Goal: Task Accomplishment & Management: Complete application form

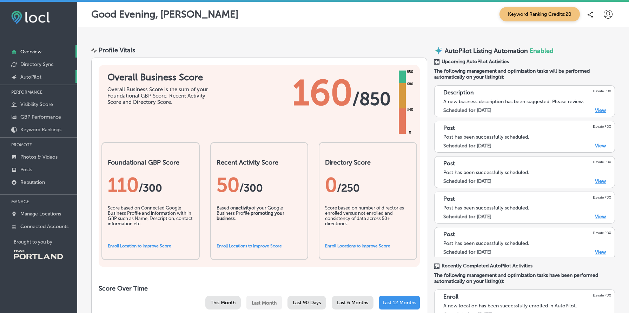
click at [39, 78] on p "AutoPilot" at bounding box center [30, 77] width 21 height 6
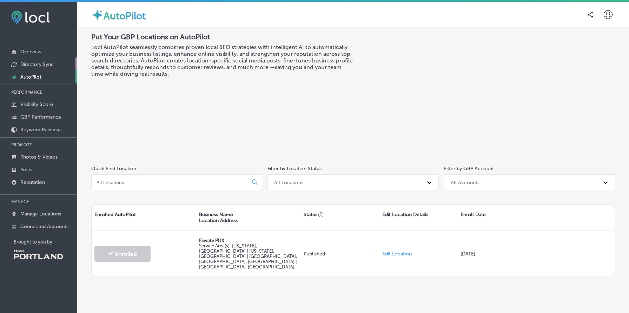
click at [45, 61] on link "Directory Sync" at bounding box center [38, 64] width 77 height 13
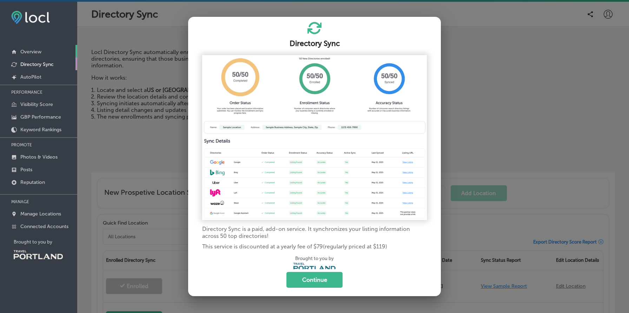
click at [39, 48] on link "Overview" at bounding box center [38, 51] width 77 height 13
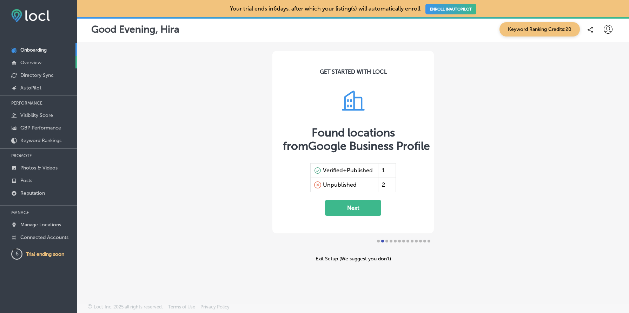
click at [45, 62] on link "Overview" at bounding box center [38, 62] width 77 height 13
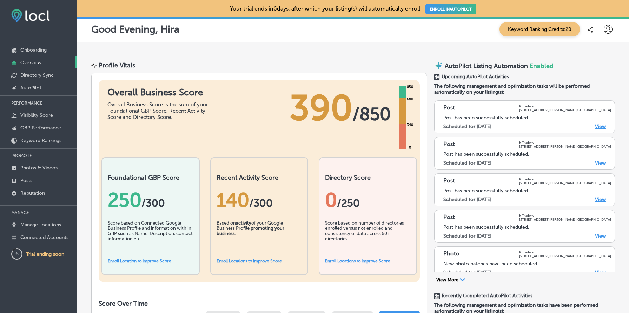
click at [442, 8] on link "ENROLL IN AUTOPILOT" at bounding box center [450, 9] width 51 height 11
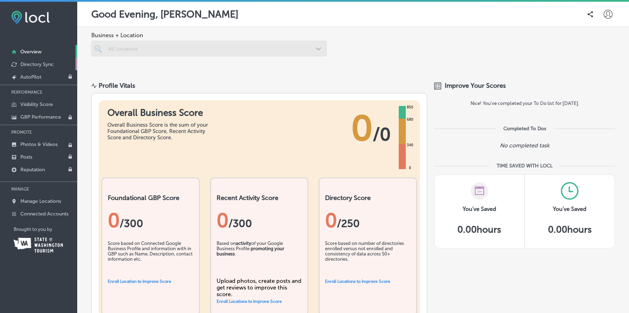
click at [49, 62] on p "Directory Sync" at bounding box center [36, 64] width 33 height 6
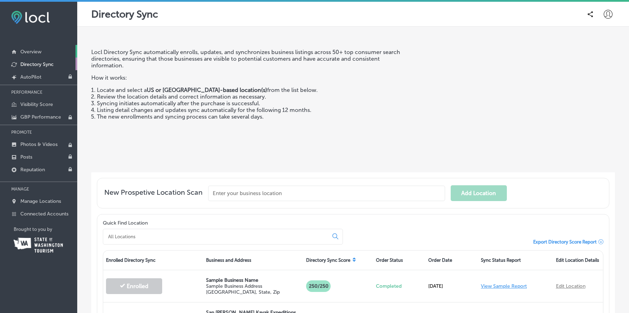
click at [40, 46] on link "Overview" at bounding box center [38, 51] width 77 height 13
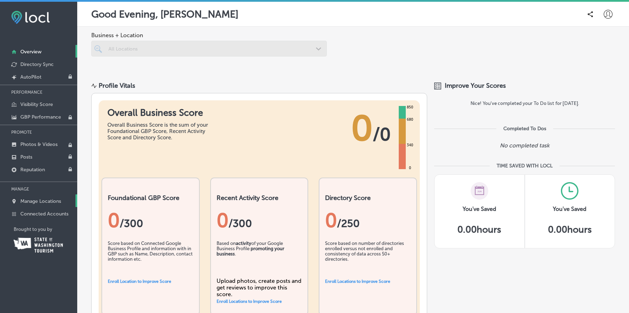
click at [35, 200] on p "Manage Locations" at bounding box center [40, 201] width 41 height 6
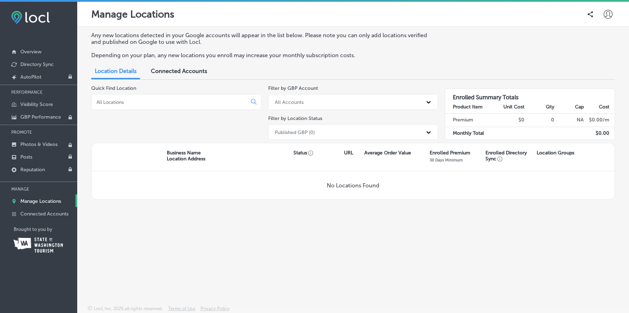
click at [178, 72] on span "Connected Accounts" at bounding box center [179, 71] width 56 height 7
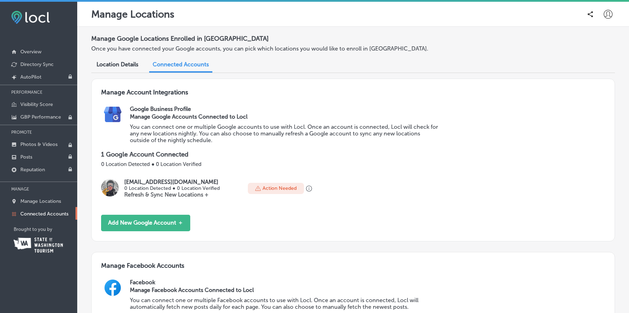
click at [286, 186] on p "Action Needed" at bounding box center [279, 188] width 34 height 6
click at [434, 151] on p "1 Google Account Connected" at bounding box center [353, 154] width 504 height 8
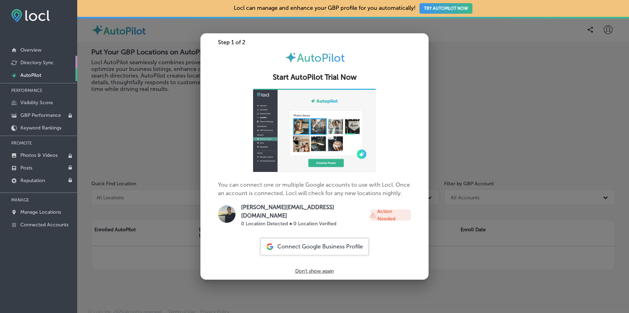
click at [49, 63] on p "Directory Sync" at bounding box center [36, 63] width 33 height 6
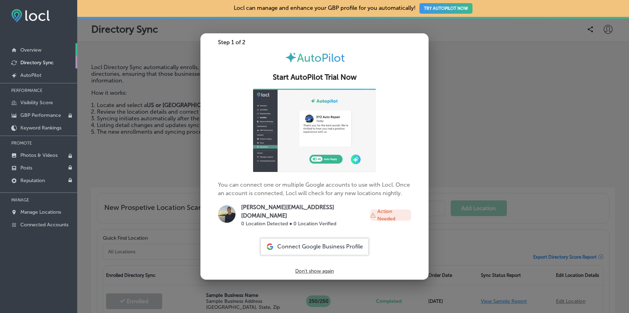
click at [46, 49] on link "Overview" at bounding box center [38, 49] width 77 height 13
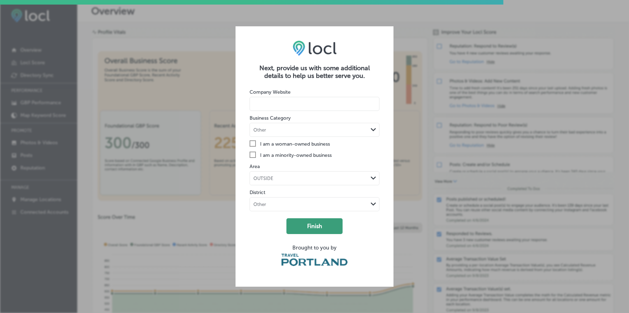
click at [326, 221] on button "Finish" at bounding box center [314, 226] width 56 height 16
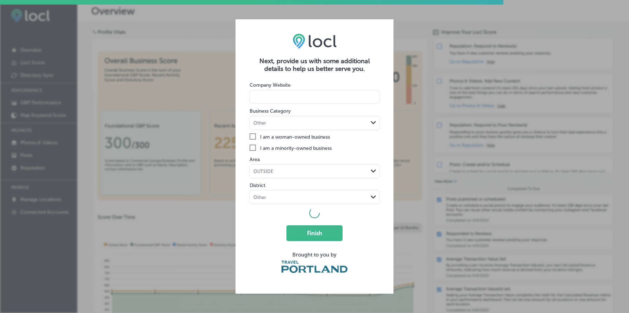
click at [351, 132] on form "Company Website Business Category Other Path Created with Sketch. Check Created…" at bounding box center [314, 176] width 130 height 207
click at [350, 96] on body "iconmonstr-menu-thin copy Created with Sketch. Overview Locl Score Directory Sy…" at bounding box center [314, 156] width 629 height 313
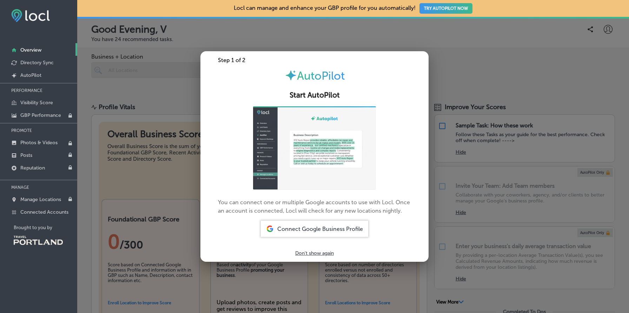
click at [315, 94] on h2 "Start AutoPilot" at bounding box center [314, 95] width 211 height 9
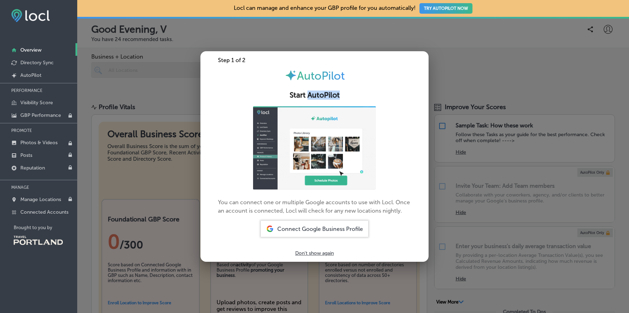
click at [315, 94] on h2 "Start AutoPilot" at bounding box center [314, 95] width 211 height 9
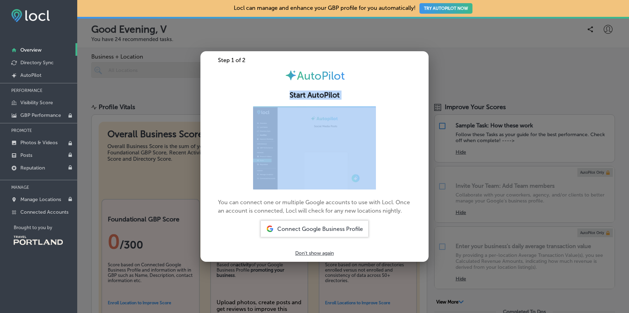
click at [315, 94] on h2 "Start AutoPilot" at bounding box center [314, 95] width 211 height 9
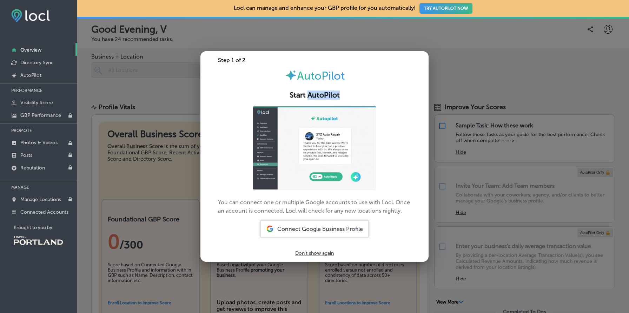
click at [315, 94] on h2 "Start AutoPilot" at bounding box center [314, 95] width 211 height 9
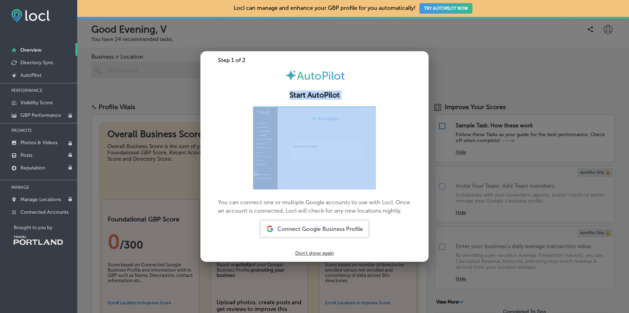
click at [315, 94] on h2 "Start AutoPilot" at bounding box center [314, 95] width 211 height 9
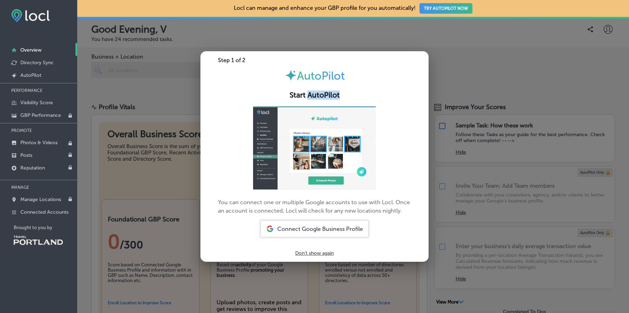
click at [315, 94] on h2 "Start AutoPilot" at bounding box center [314, 95] width 211 height 9
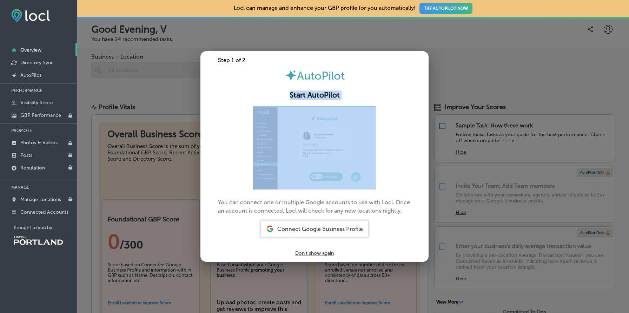
click at [315, 94] on h2 "Start AutoPilot" at bounding box center [314, 95] width 211 height 9
click at [417, 99] on h2 "Start AutoPilot" at bounding box center [314, 95] width 211 height 9
